Goal: Task Accomplishment & Management: Complete application form

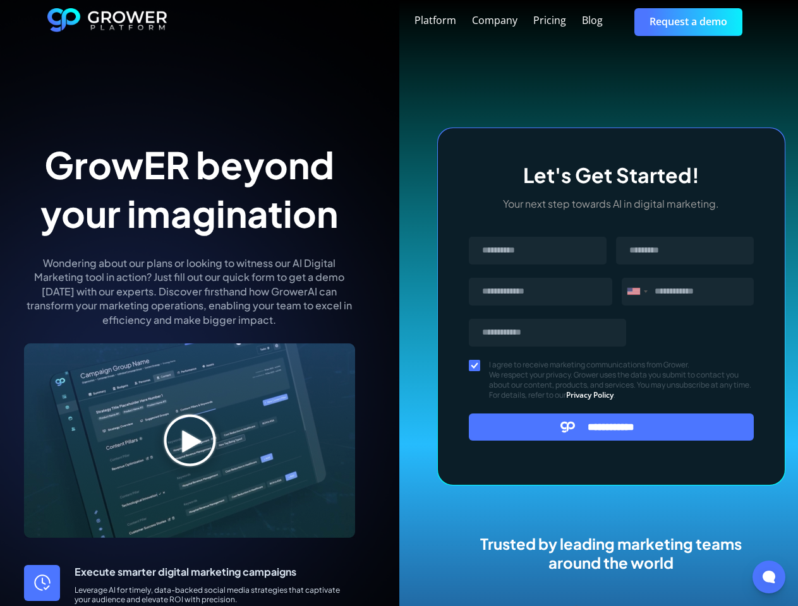
click at [459, 21] on div "Platform Company Pricing Blog Request a demo" at bounding box center [459, 21] width 584 height 27
click at [637, 292] on div "Message" at bounding box center [633, 291] width 13 height 7
click at [612, 427] on input "**********" at bounding box center [612, 427] width 286 height 27
